Goal: Find specific page/section: Find specific page/section

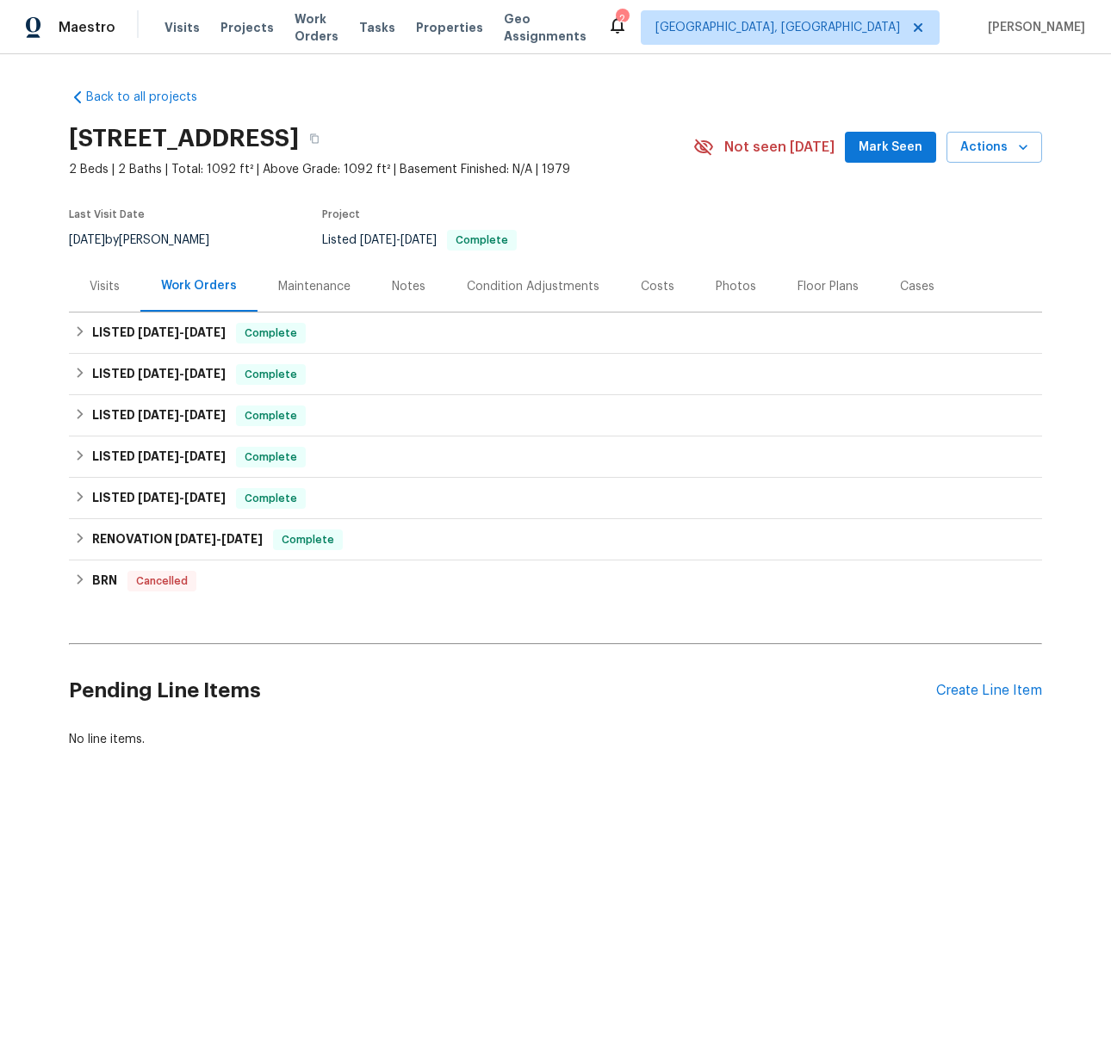
click at [106, 289] on div "Visits" at bounding box center [105, 286] width 30 height 17
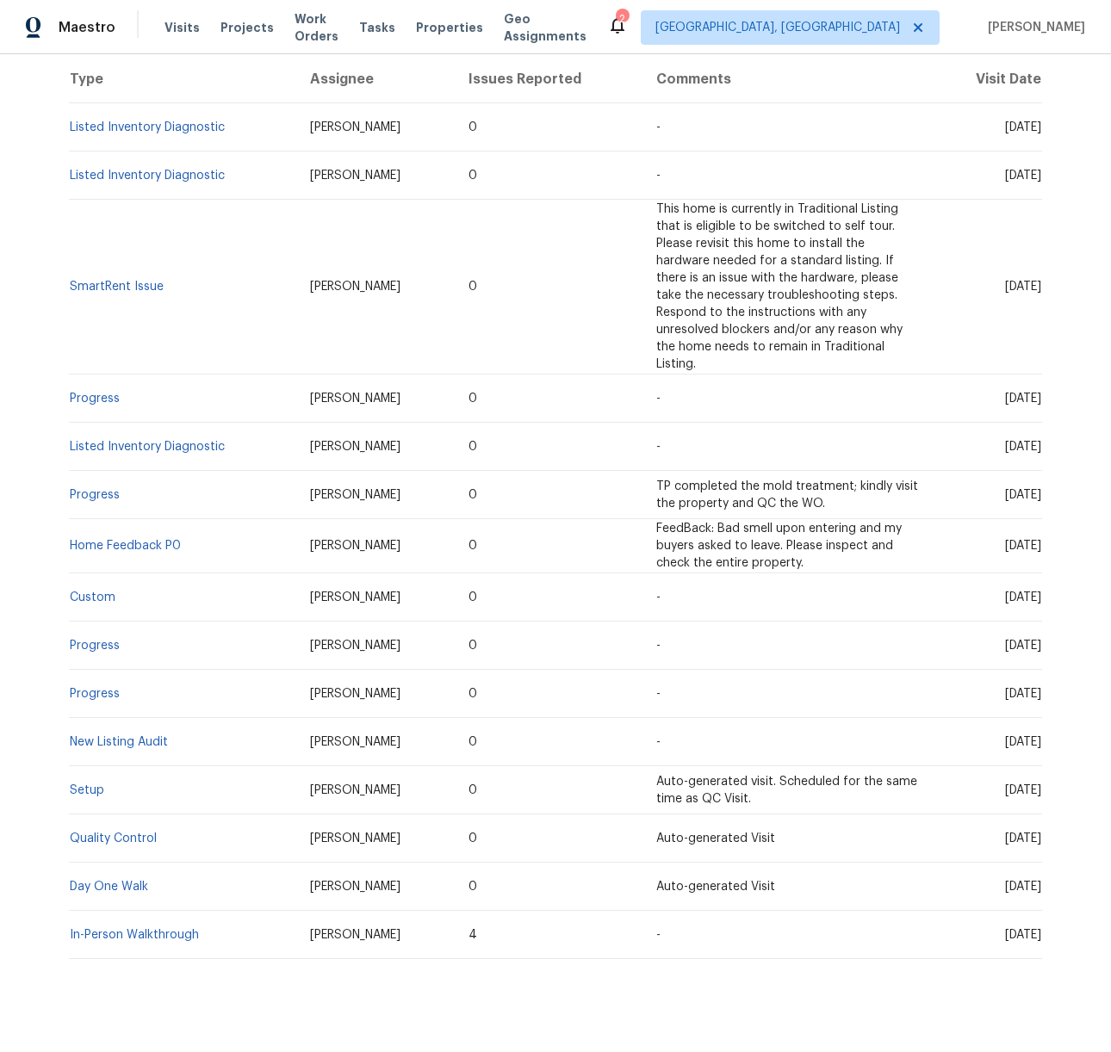
scroll to position [363, 0]
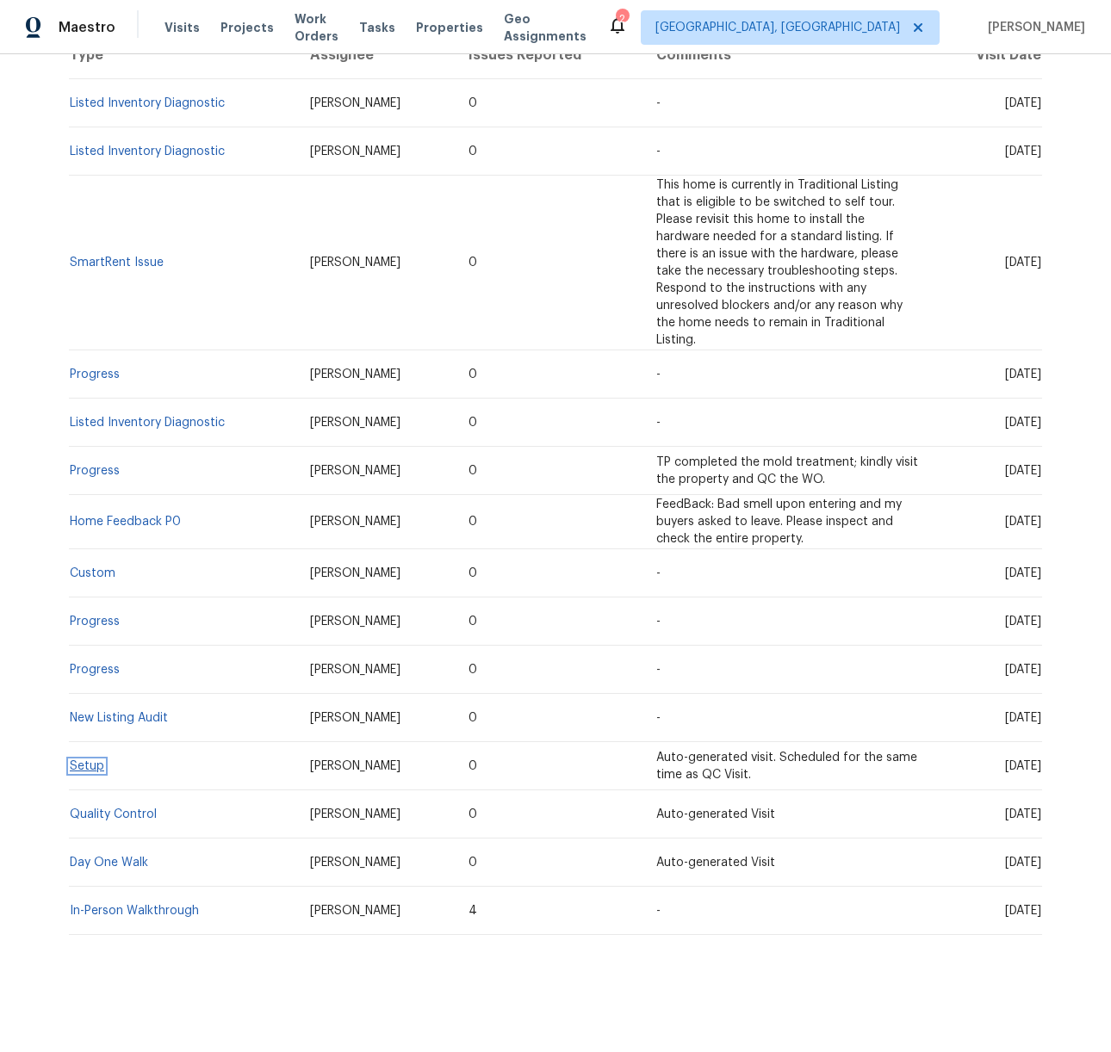
click at [86, 760] on link "Setup" at bounding box center [87, 766] width 34 height 12
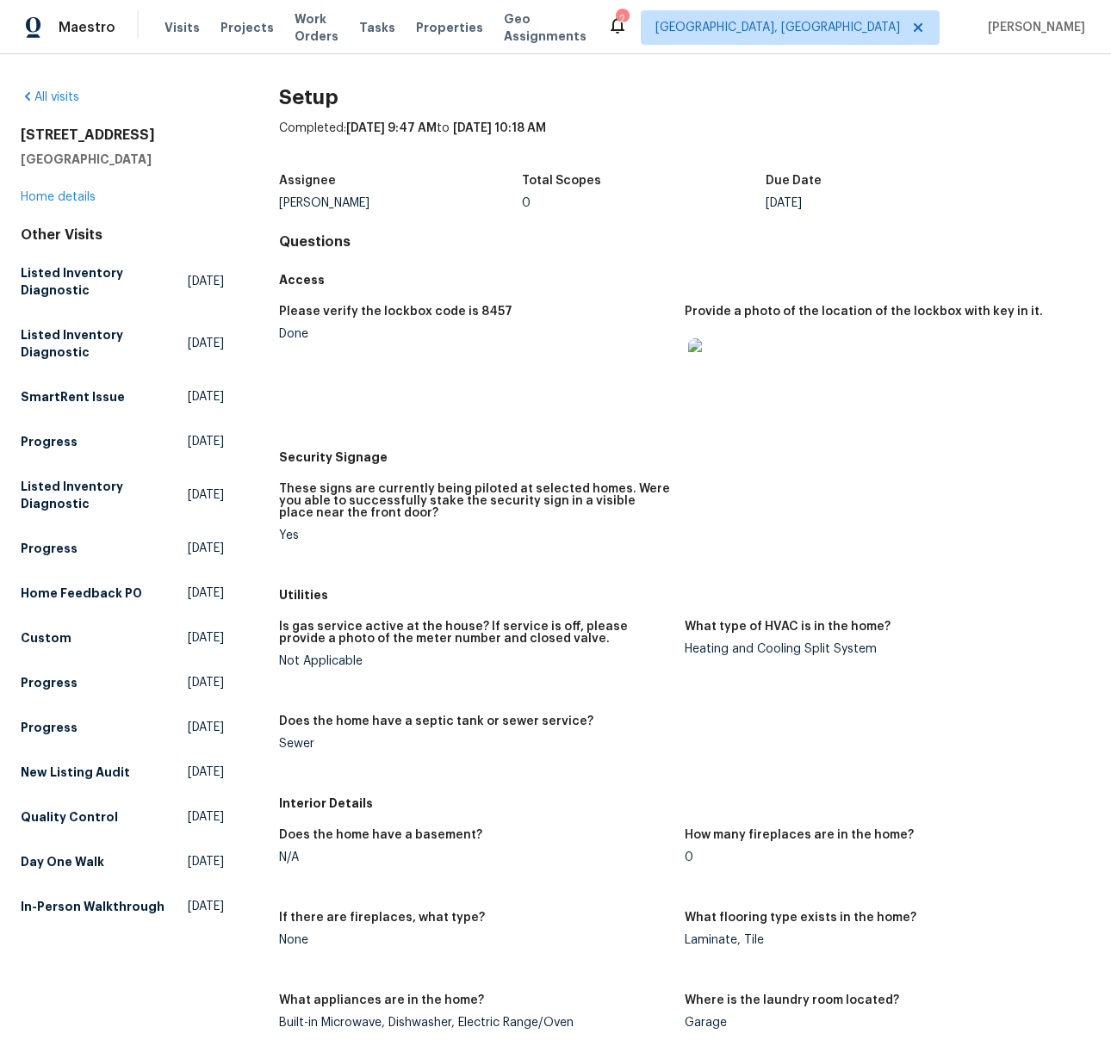
click at [688, 390] on img at bounding box center [715, 365] width 55 height 55
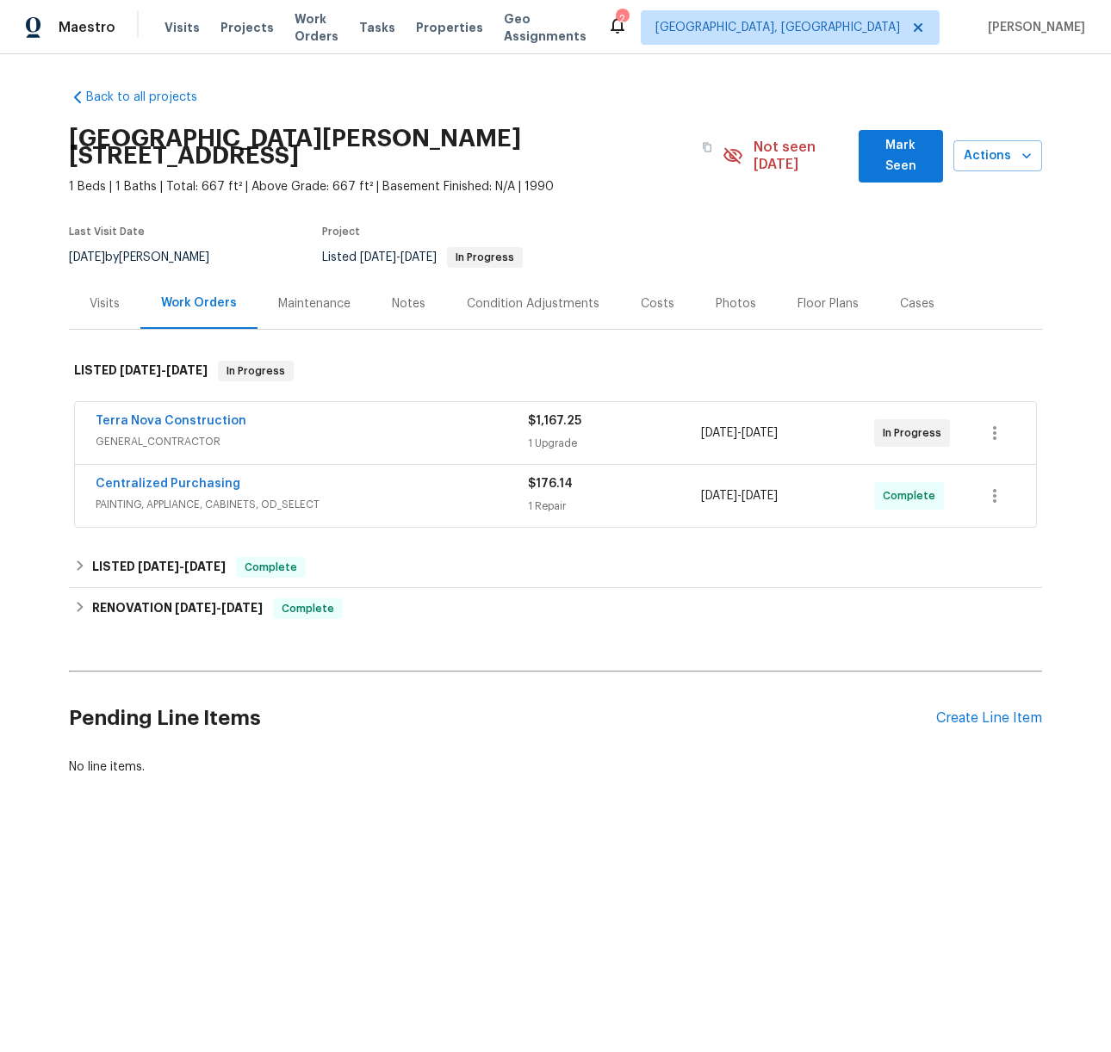
click at [98, 295] on div "Visits" at bounding box center [105, 303] width 30 height 17
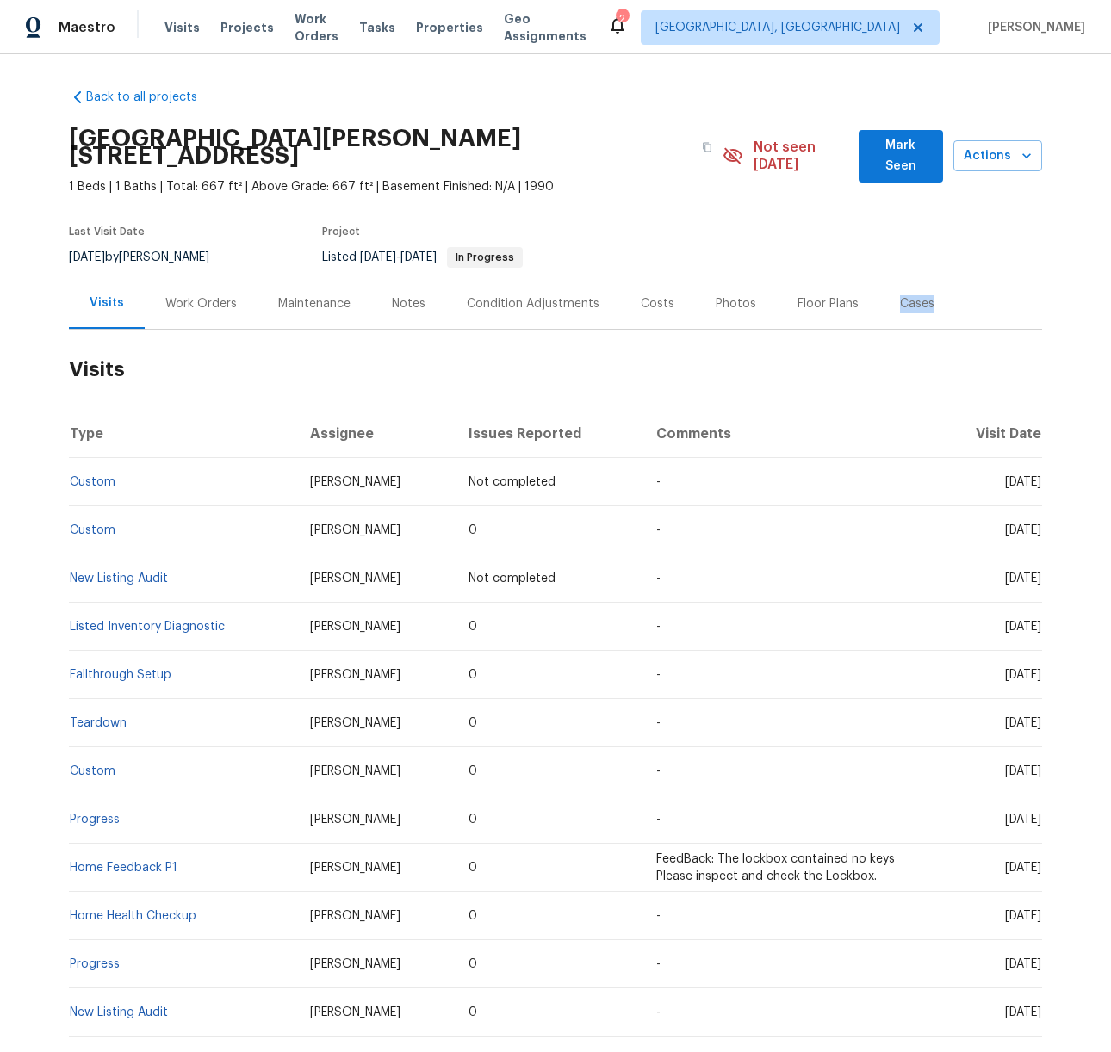
scroll to position [295, 0]
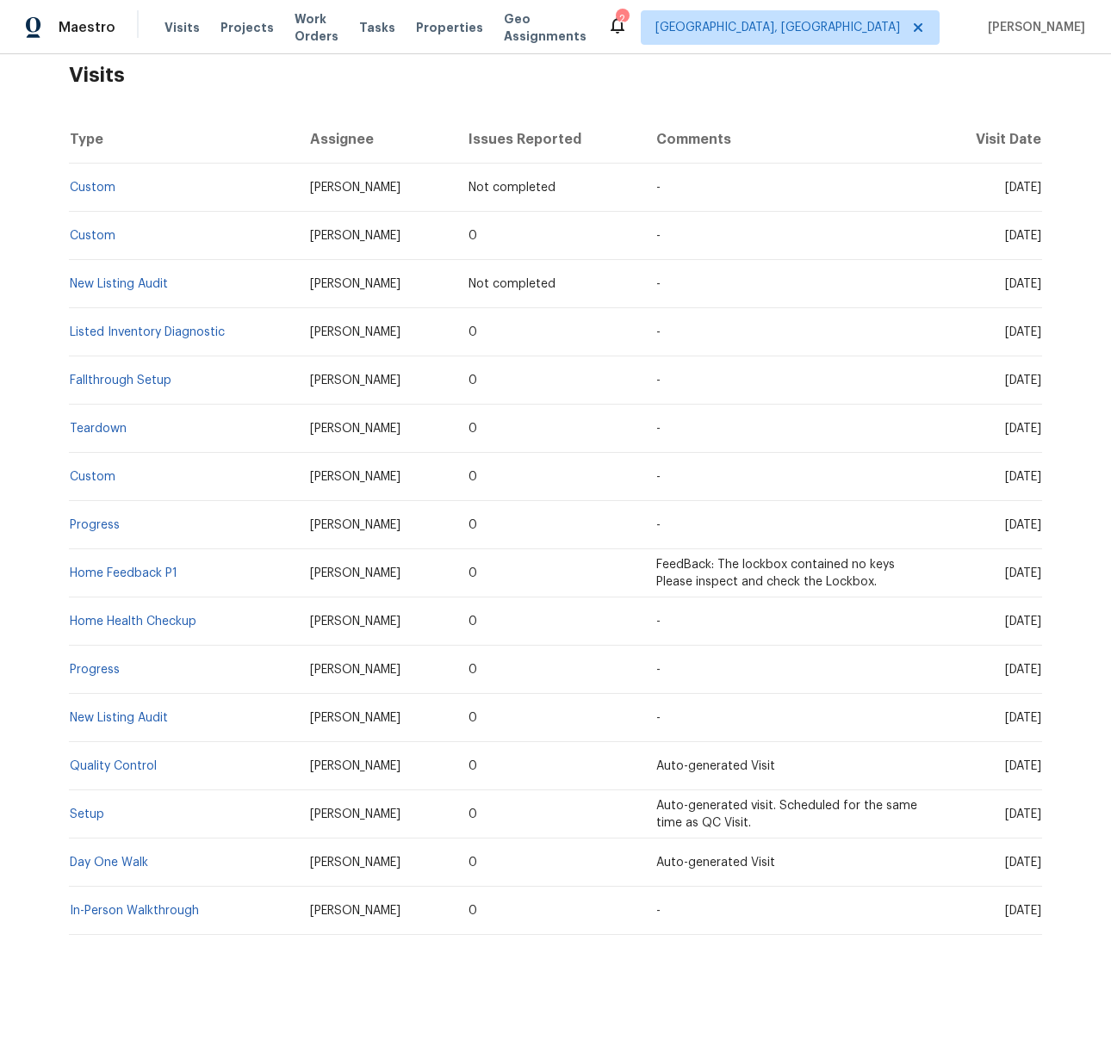
click at [80, 791] on td "Setup" at bounding box center [182, 815] width 227 height 48
click at [80, 809] on link "Setup" at bounding box center [87, 815] width 34 height 12
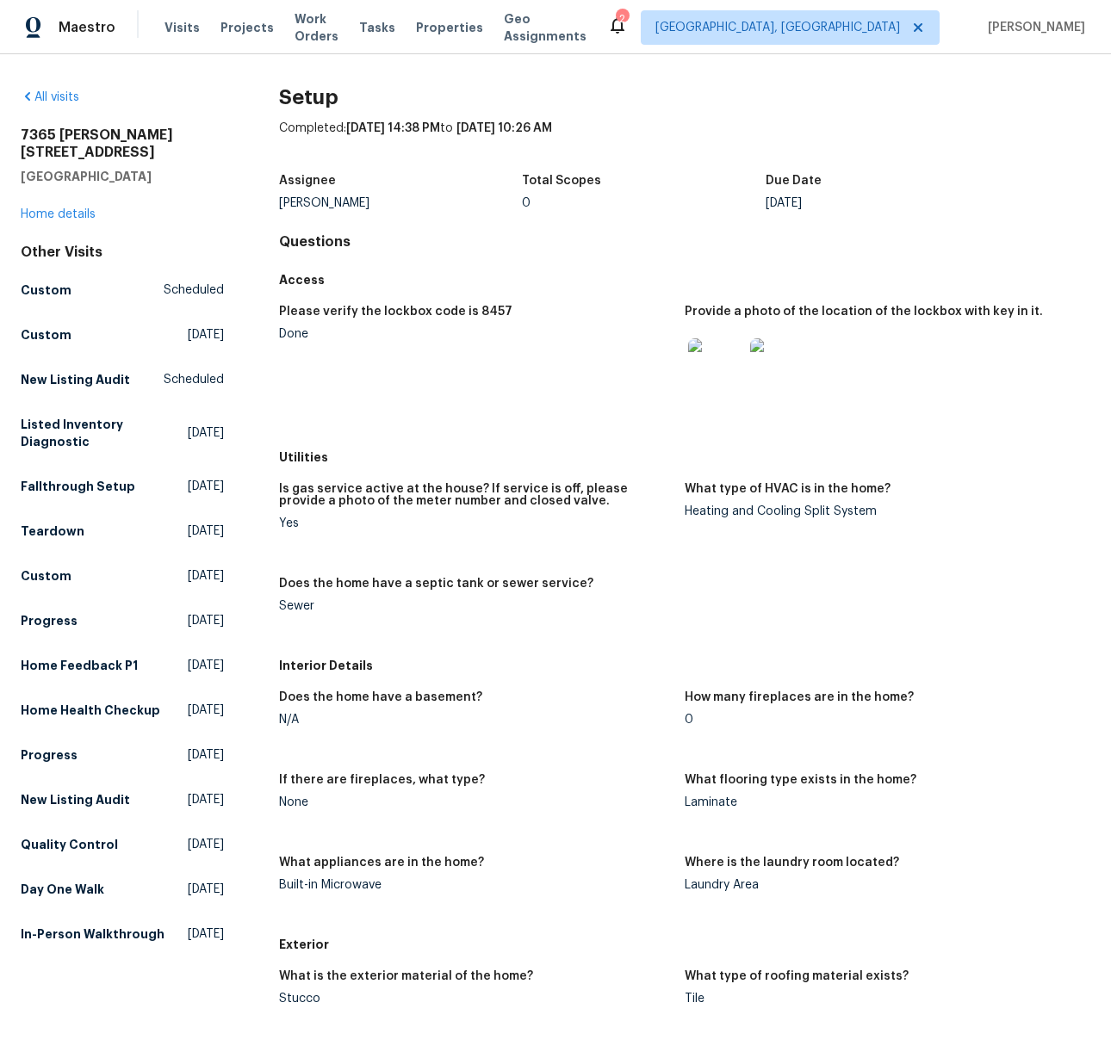
click at [704, 363] on img at bounding box center [715, 365] width 55 height 55
click at [773, 395] on div at bounding box center [778, 366] width 62 height 76
click at [760, 389] on img at bounding box center [777, 365] width 55 height 55
click at [775, 356] on img at bounding box center [777, 365] width 55 height 55
click at [692, 341] on img at bounding box center [715, 365] width 55 height 55
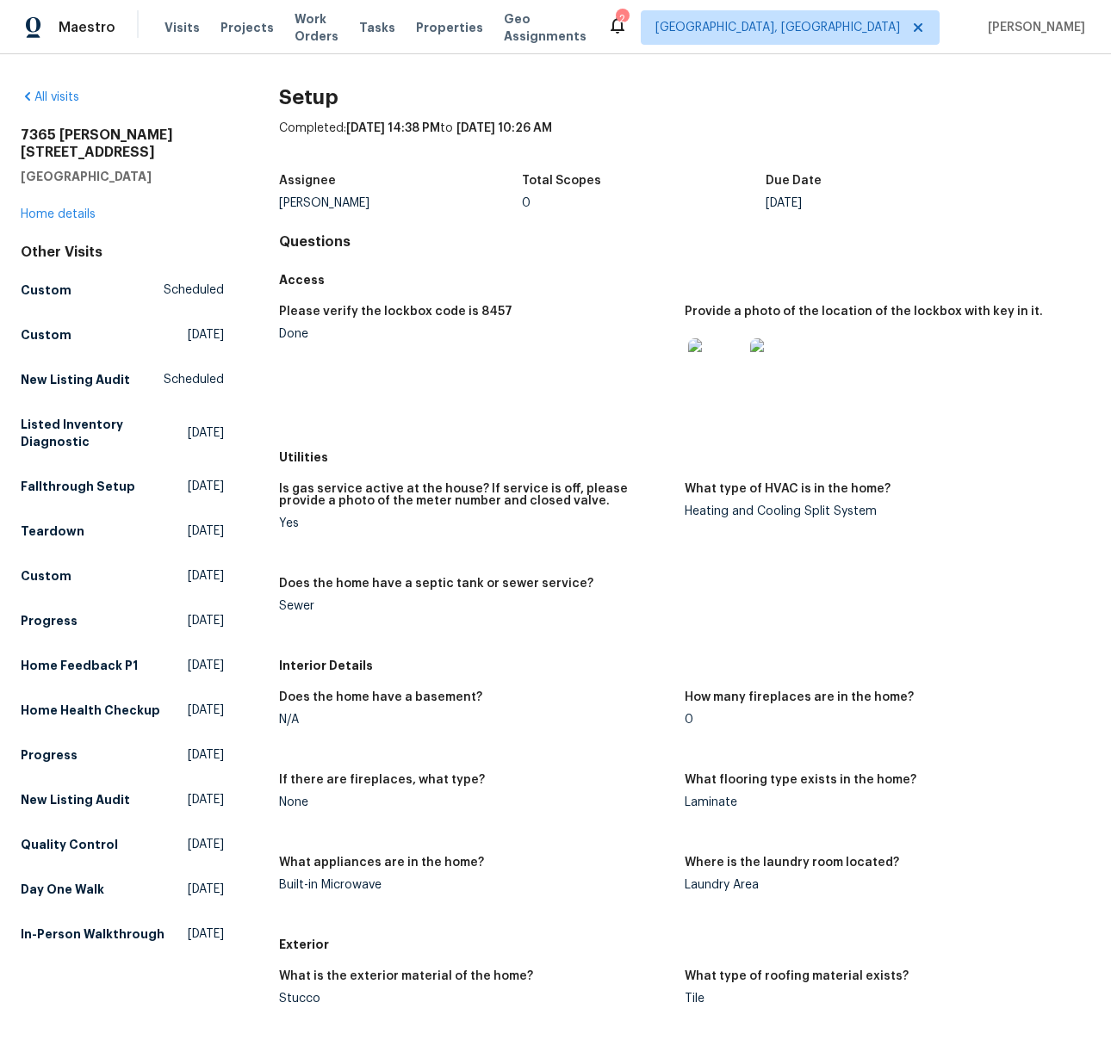
click at [688, 372] on img at bounding box center [715, 365] width 55 height 55
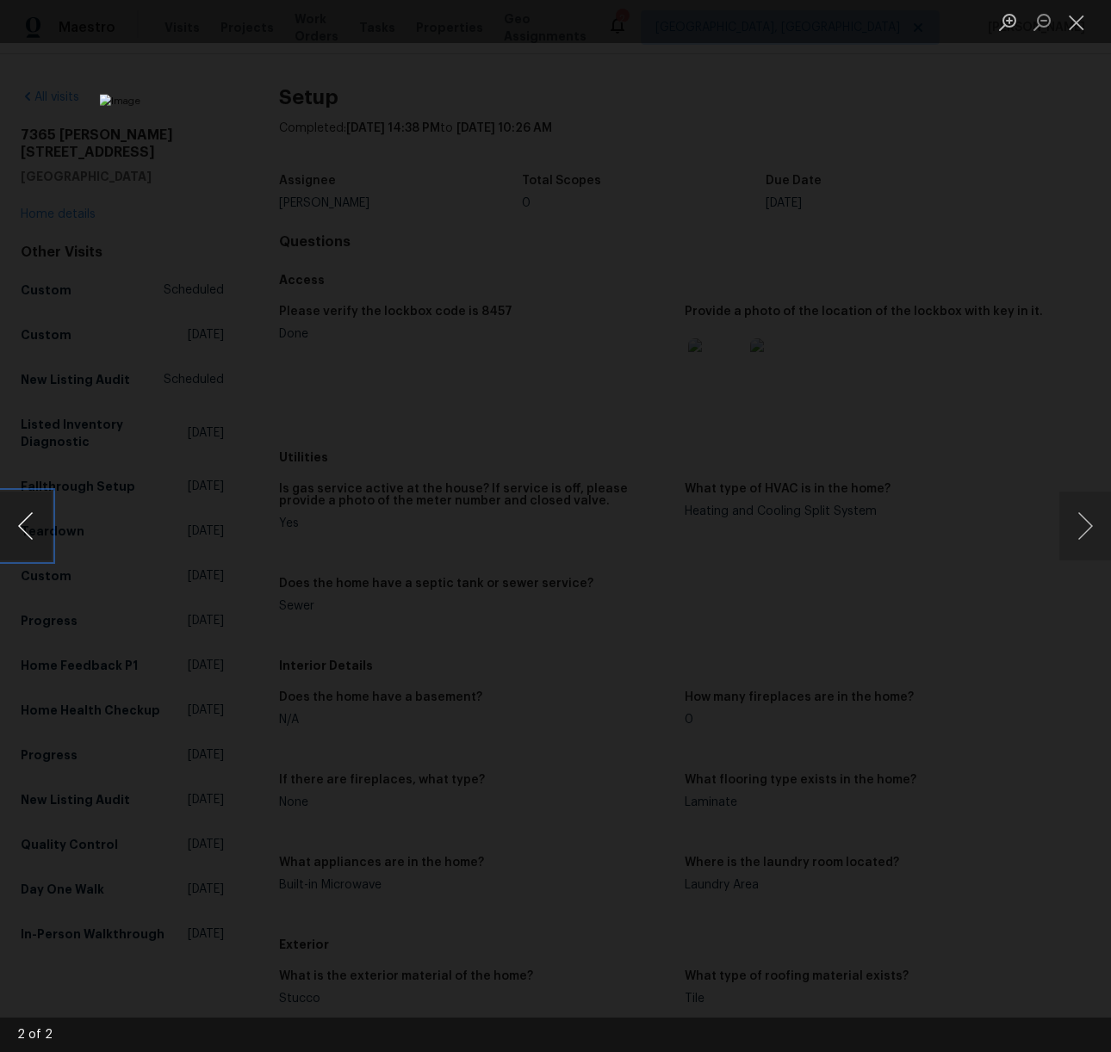
click at [34, 527] on button "Previous image" at bounding box center [26, 526] width 52 height 69
click at [1083, 518] on button "Next image" at bounding box center [1085, 526] width 52 height 69
